Goal: Information Seeking & Learning: Compare options

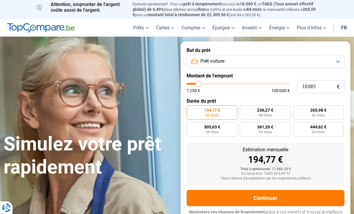
click at [328, 58] on button "Prêt voiture" at bounding box center [265, 61] width 158 height 13
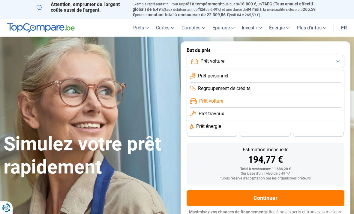
click at [319, 104] on li "Prêt voiture" at bounding box center [265, 101] width 151 height 13
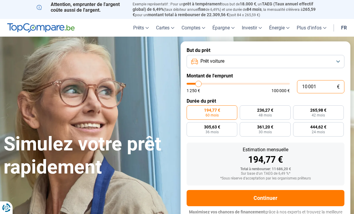
click at [327, 83] on input "10 001" at bounding box center [320, 86] width 47 height 13
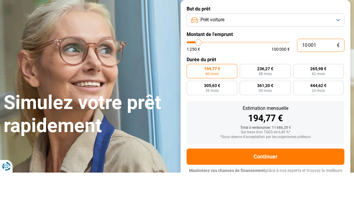
type input "1 000"
type input "1250"
type input "100"
type input "1250"
type input "10"
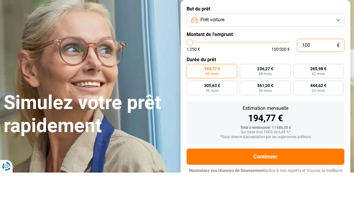
type input "1250"
type input "1"
type input "1250"
type input "0"
type input "1250"
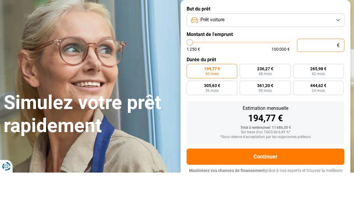
type input "1 250"
type input "1250"
radio input "true"
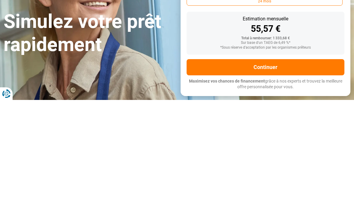
type input "12 508"
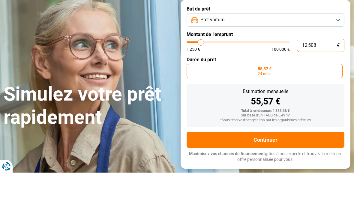
type input "12500"
radio input "false"
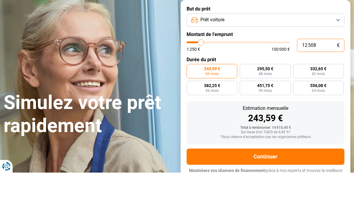
type input "1 250"
type input "1250"
type input "125"
type input "1250"
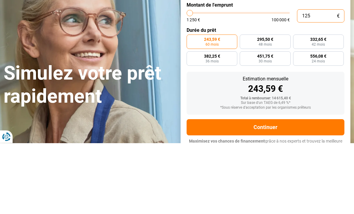
type input "12"
type input "1250"
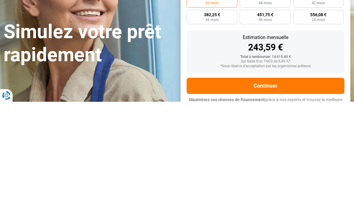
type input "1"
type input "1250"
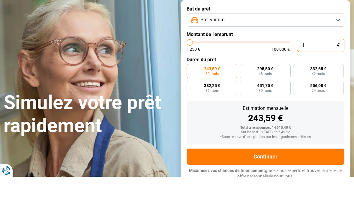
type input "0"
type input "1250"
type input "1 250"
type input "1250"
radio input "true"
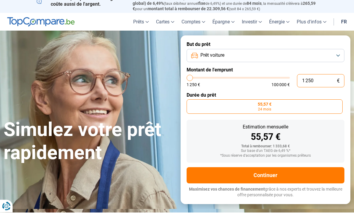
scroll to position [0, 0]
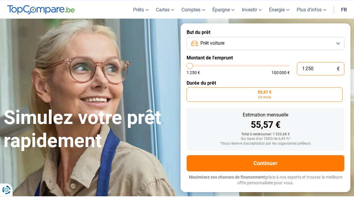
type input "125"
type input "1250"
type input "12"
type input "1250"
type input "1"
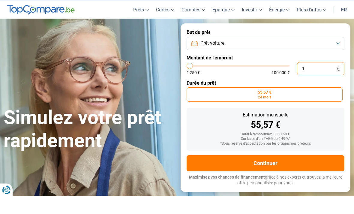
type input "1250"
type input "0"
type input "1250"
type input "1 250"
type input "1250"
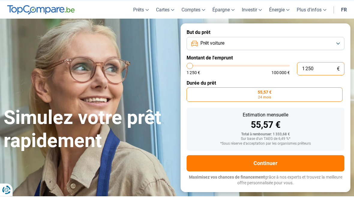
type input "12 508"
type input "12500"
type input "125 089"
type input "100000"
type input "12 508"
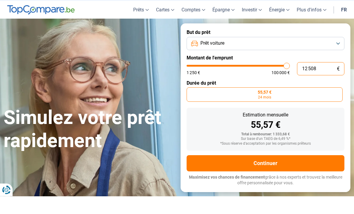
type input "12500"
type input "1 250"
type input "1250"
type input "125"
type input "1250"
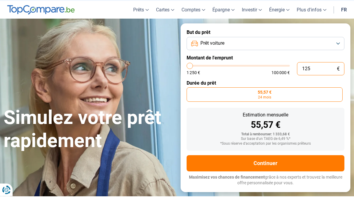
type input "12"
type input "1250"
type input "1"
type input "1250"
type input "0"
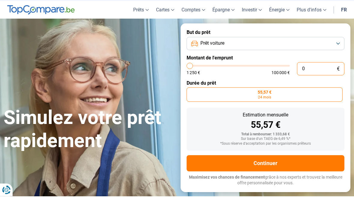
type input "1250"
type input "8"
type input "1250"
type input "89"
type input "1250"
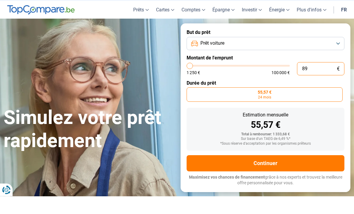
type input "890"
type input "1250"
type input "8 900"
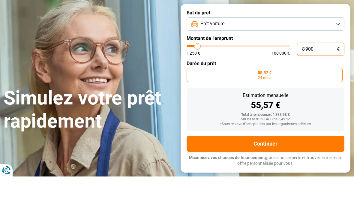
type input "9000"
radio input "false"
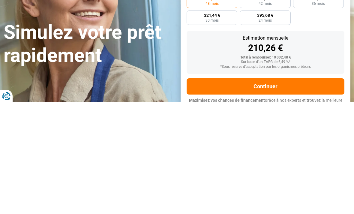
click at [339, 142] on div "Estimation mensuelle 210,26 € Total à rembourser: 10 092,48 € Sur base d'un TAE…" at bounding box center [265, 163] width 158 height 43
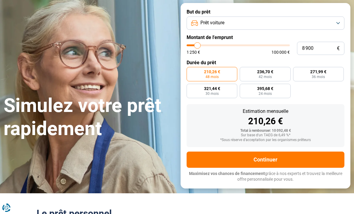
scroll to position [36, 0]
